Goal: Information Seeking & Learning: Check status

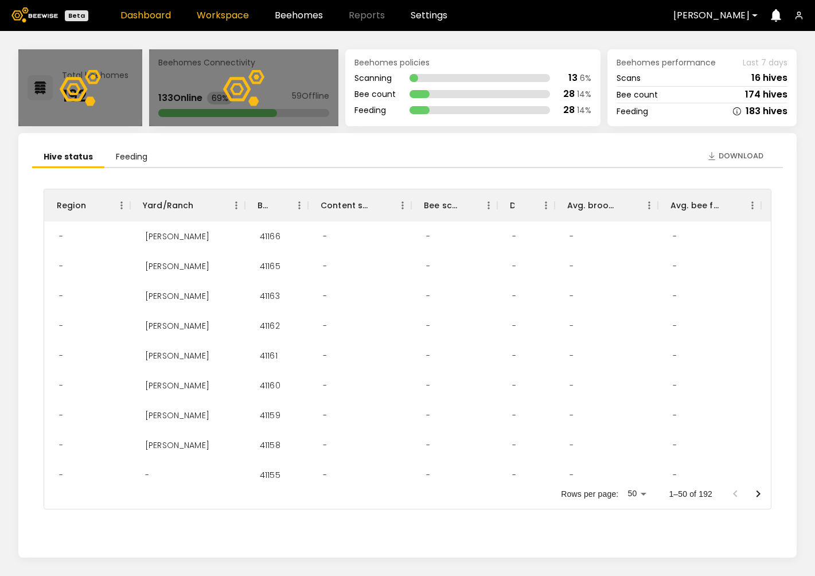
click at [213, 15] on link "Workspace" at bounding box center [223, 15] width 52 height 9
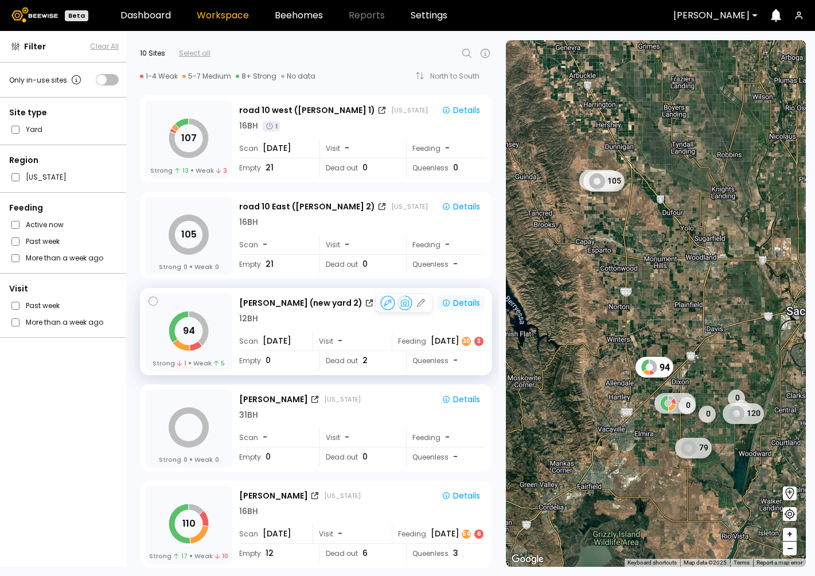
click at [459, 300] on div "Details" at bounding box center [461, 303] width 38 height 10
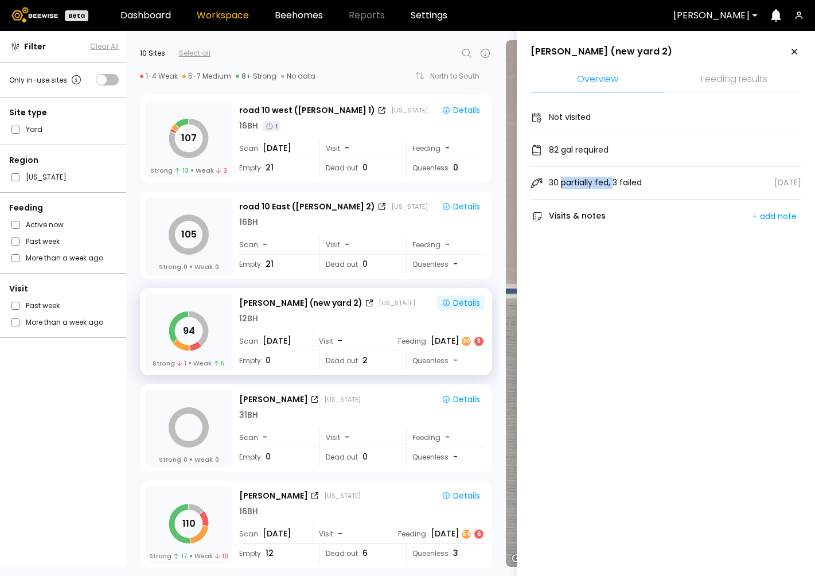
drag, startPoint x: 560, startPoint y: 182, endPoint x: 611, endPoint y: 181, distance: 51.1
click at [611, 181] on div "30 partially fed, 3 failed" at bounding box center [595, 183] width 93 height 12
copy div "partially fed,"
